Goal: Check status

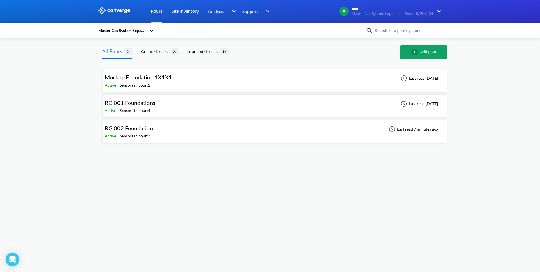
click at [163, 127] on div "RG 002 Foundation Active - Sensors in pour: 3 Last read 7 minutes ago" at bounding box center [274, 131] width 339 height 18
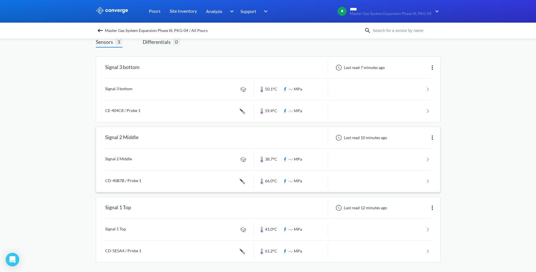
scroll to position [39, 0]
click at [212, 178] on link at bounding box center [268, 179] width 326 height 21
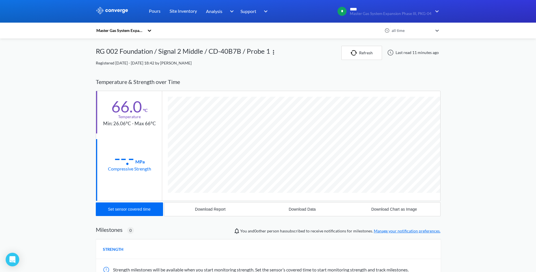
scroll to position [309, 344]
click at [156, 12] on link "Pours" at bounding box center [155, 11] width 12 height 23
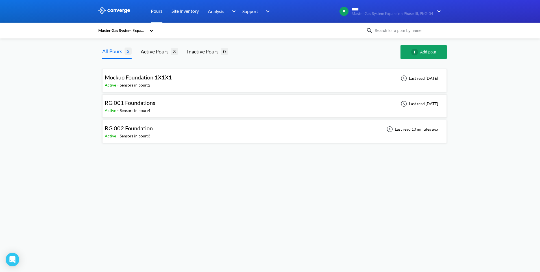
click at [189, 132] on div "RG 002 Foundation Active - Sensors in pour: 3 Last read 10 minutes ago" at bounding box center [274, 131] width 339 height 18
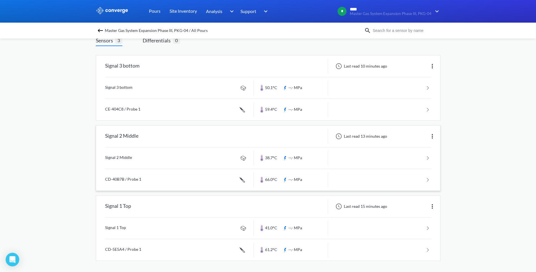
scroll to position [39, 0]
click at [240, 50] on div "Signal 3 bottom Last read 10 minutes ago Signal 3 bottom 50.1°C --.- MPa CE-404…" at bounding box center [268, 159] width 344 height 226
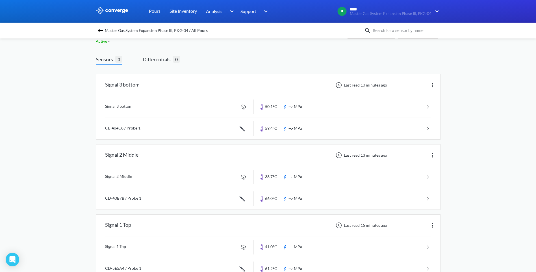
scroll to position [0, 0]
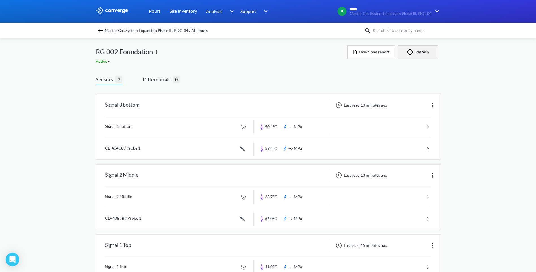
click at [422, 53] on button "Refresh" at bounding box center [417, 52] width 41 height 14
